Goal: Complete application form

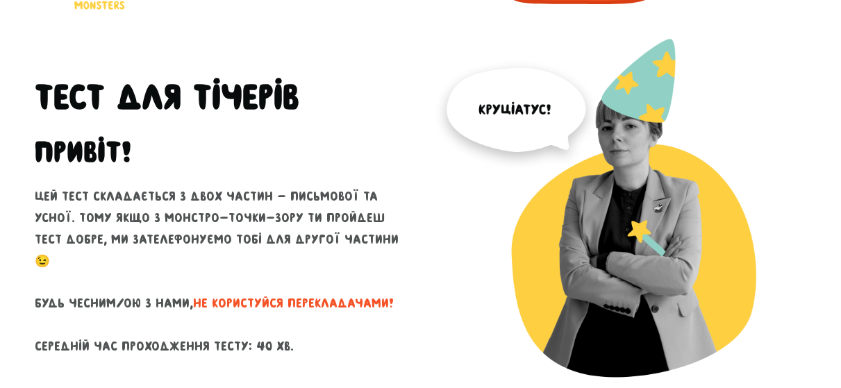
scroll to position [69, 0]
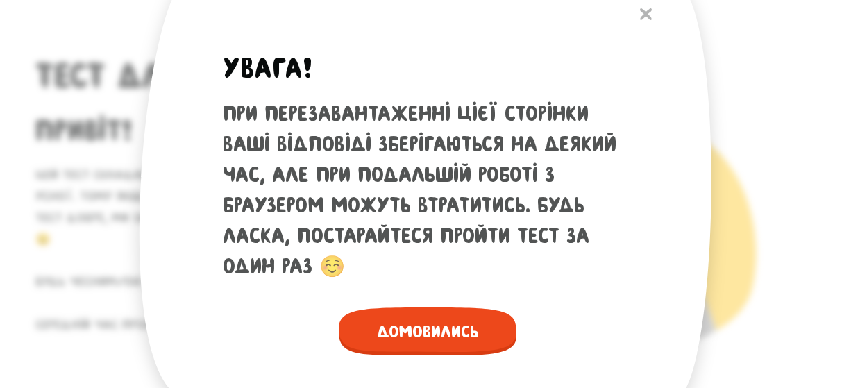
click at [415, 340] on span "Домовились" at bounding box center [428, 332] width 178 height 48
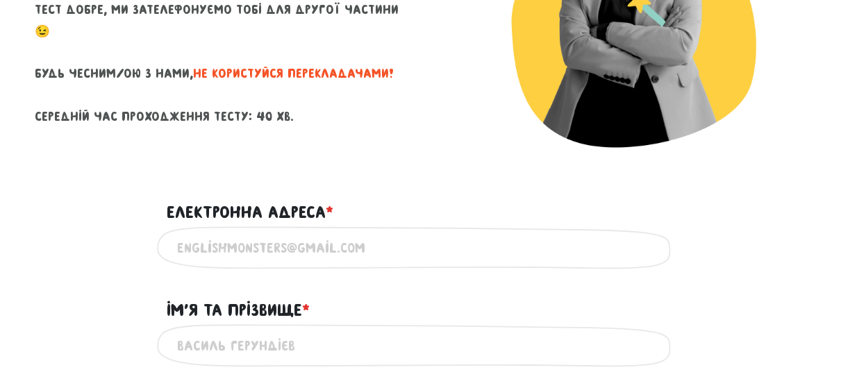
scroll to position [347, 0]
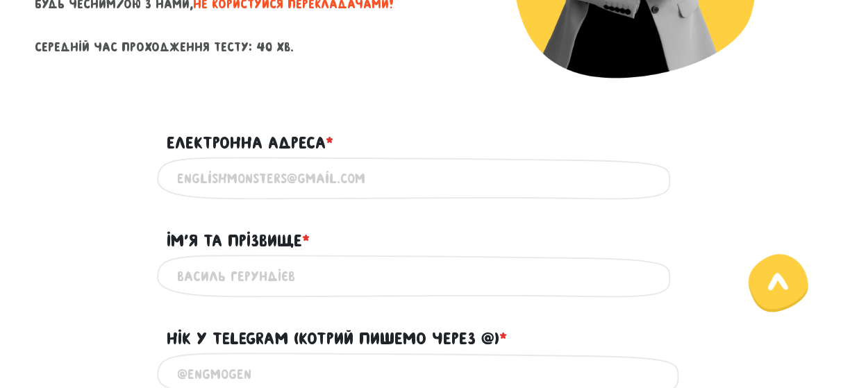
click at [301, 194] on input "Електронна адреса * ?" at bounding box center [421, 178] width 486 height 31
type input "[EMAIL_ADDRESS][DOMAIN_NAME]"
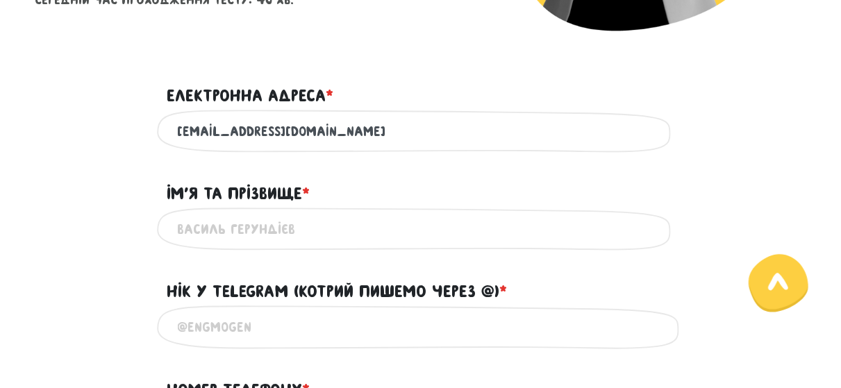
scroll to position [417, 0]
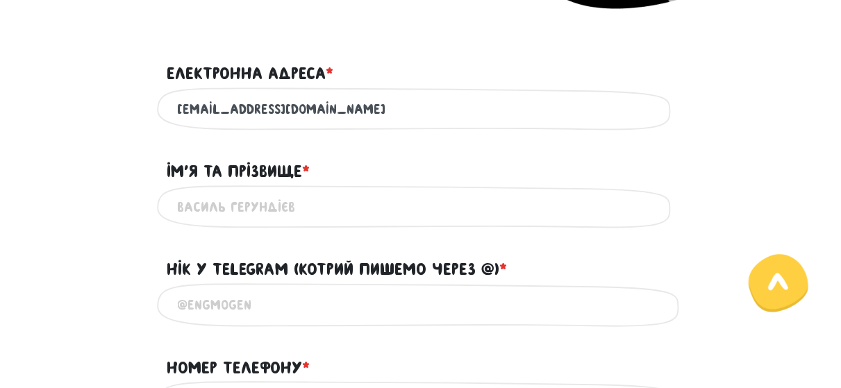
click at [269, 223] on input "Ім'я та прізвище * ?" at bounding box center [421, 207] width 486 height 31
click at [265, 223] on input "Ім'я та прізвище * ?" at bounding box center [421, 207] width 486 height 31
drag, startPoint x: 270, startPoint y: 245, endPoint x: 385, endPoint y: 258, distance: 115.9
click at [385, 223] on input "[PERSON_NAME] к" at bounding box center [421, 207] width 486 height 31
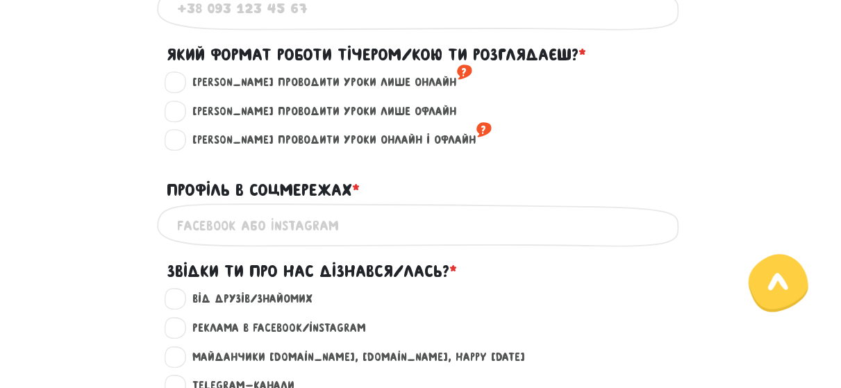
scroll to position [833, 0]
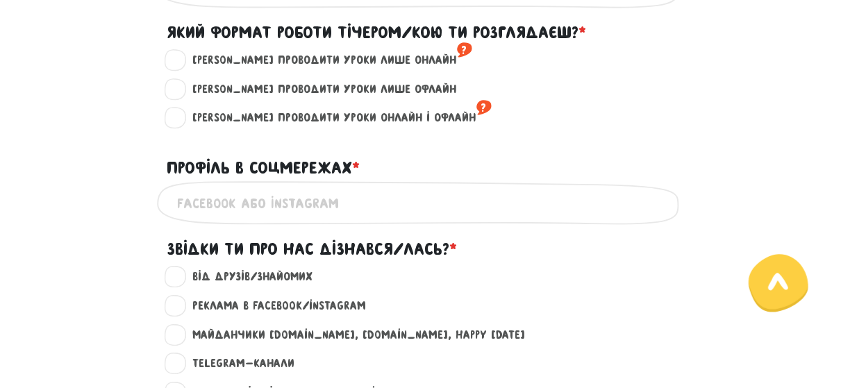
type input "[PERSON_NAME]"
click at [272, 69] on label "[PERSON_NAME] проводити уроки лише онлайн ?" at bounding box center [326, 60] width 291 height 18
click at [182, 65] on input "[PERSON_NAME] проводити уроки лише онлайн ?" at bounding box center [176, 58] width 11 height 14
radio input "true"
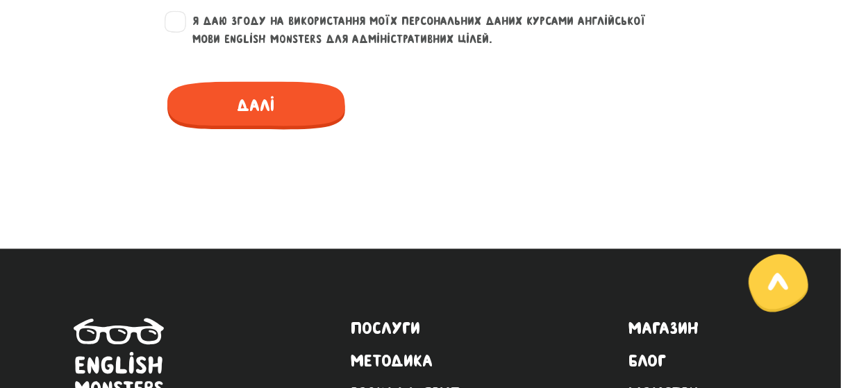
scroll to position [1389, 0]
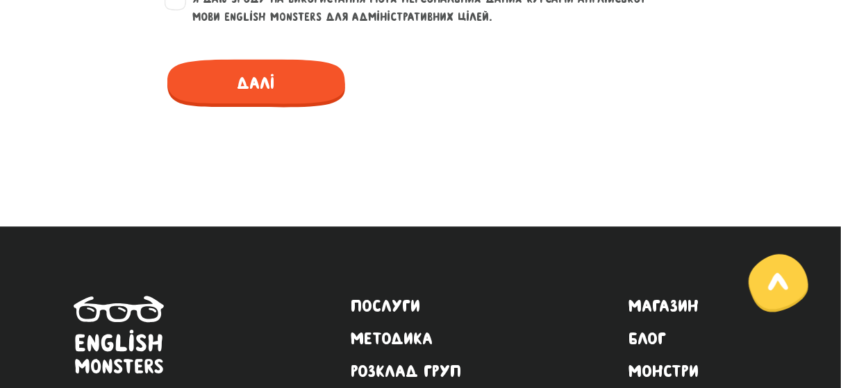
click at [185, 26] on label "Я даю згоду на використання моїх персональних даних курсами англійської мови En…" at bounding box center [429, 7] width 496 height 35
checkbox input "true"
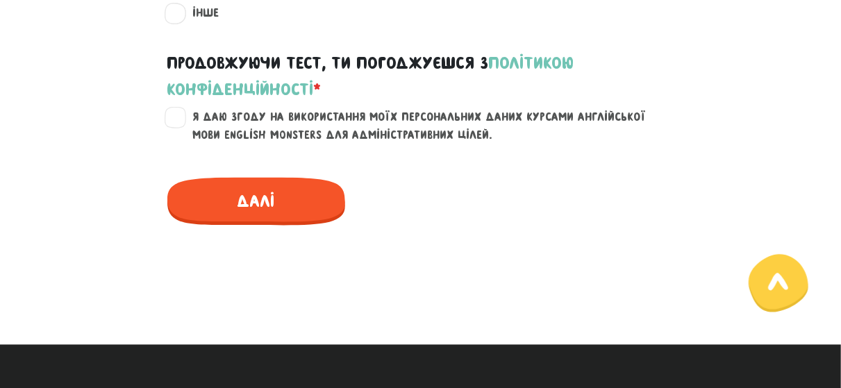
scroll to position [1250, 0]
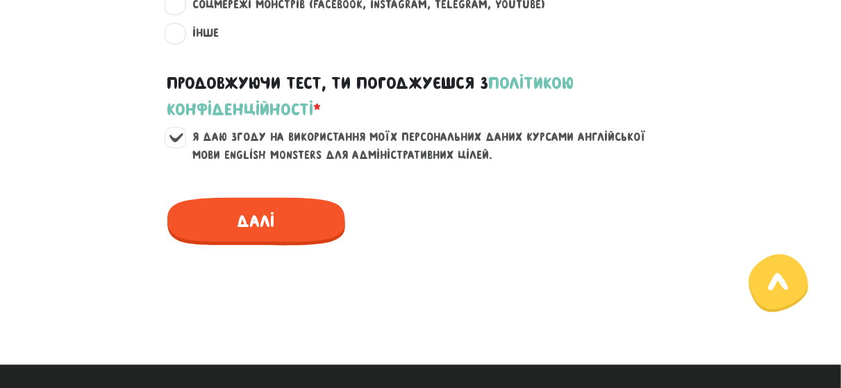
radio input "true"
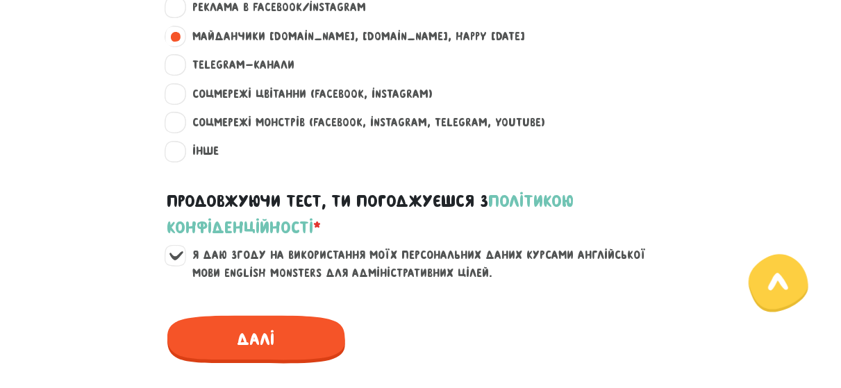
scroll to position [1111, 0]
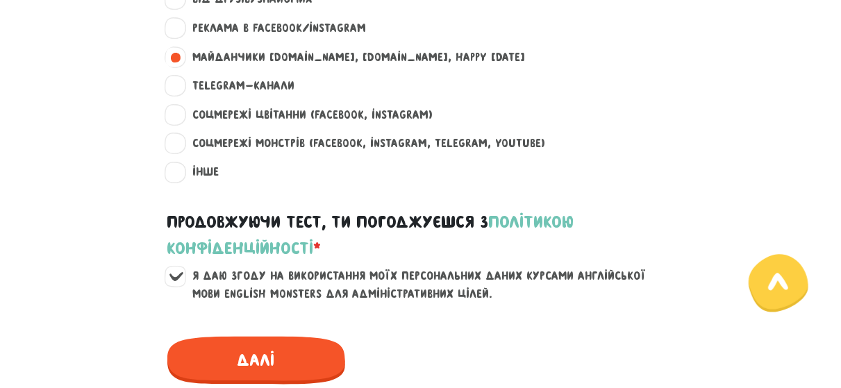
drag, startPoint x: 258, startPoint y: 110, endPoint x: 142, endPoint y: 129, distance: 116.9
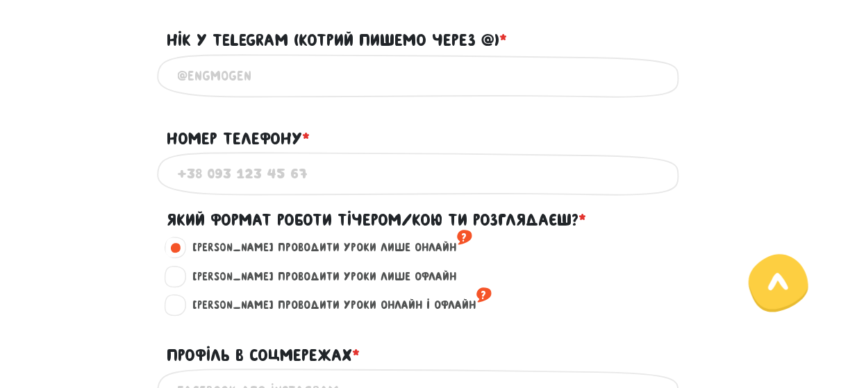
scroll to position [625, 0]
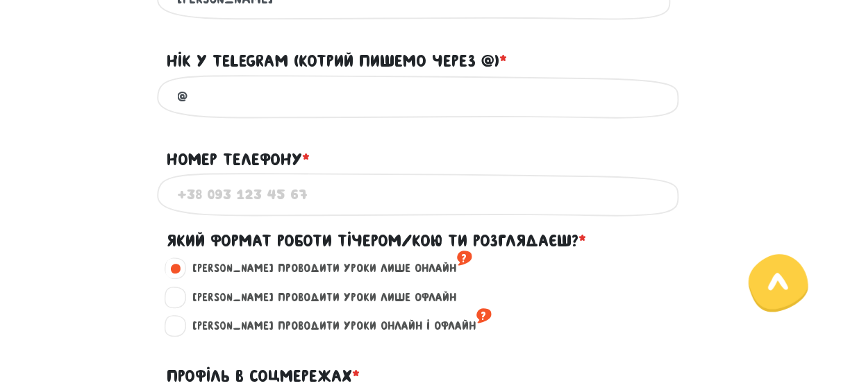
click at [272, 112] on input "@" at bounding box center [421, 96] width 486 height 31
paste input "@GloEng"
click at [205, 112] on input "@@GloEng" at bounding box center [421, 96] width 486 height 31
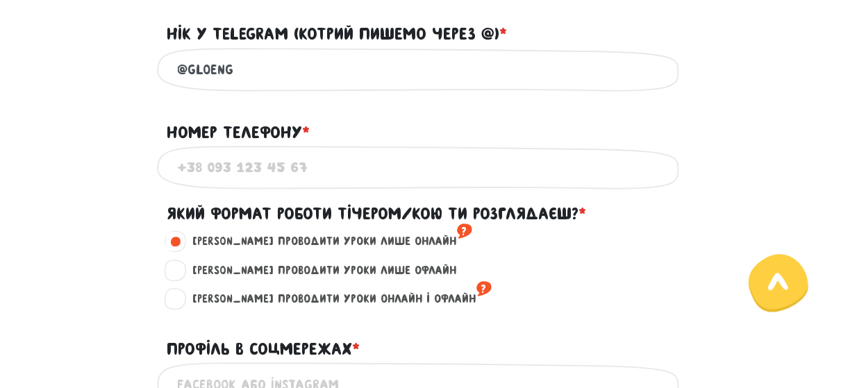
scroll to position [694, 0]
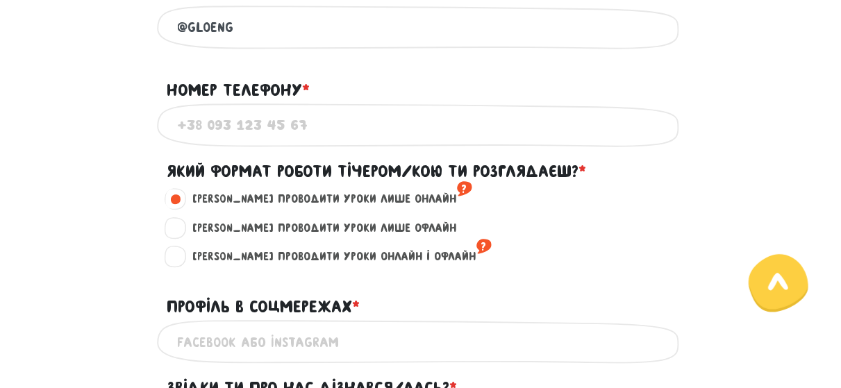
type input "@GloEng"
click at [226, 141] on input "Номер телефону * ?" at bounding box center [421, 125] width 486 height 31
type input "[PHONE_NUMBER]"
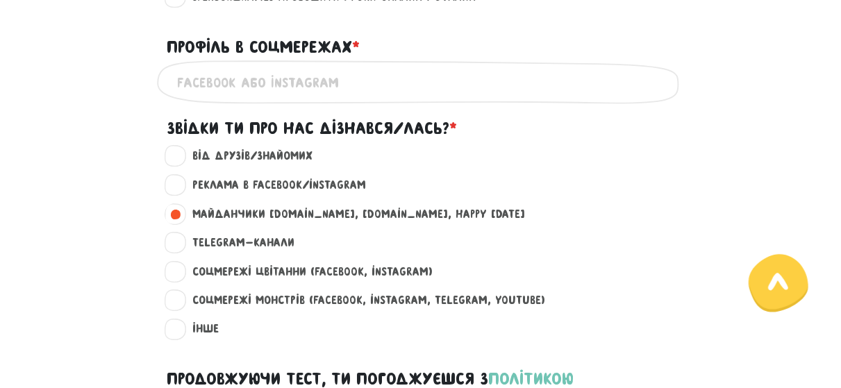
scroll to position [972, 0]
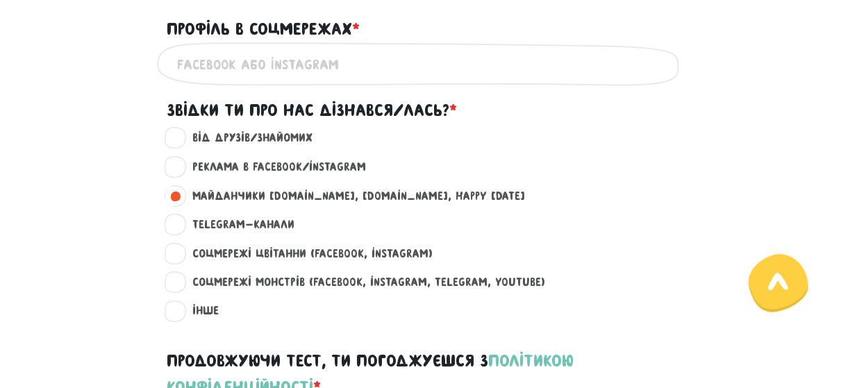
click at [309, 80] on input "Профіль в соцмережах * ?" at bounding box center [421, 64] width 486 height 31
